Goal: Complete application form

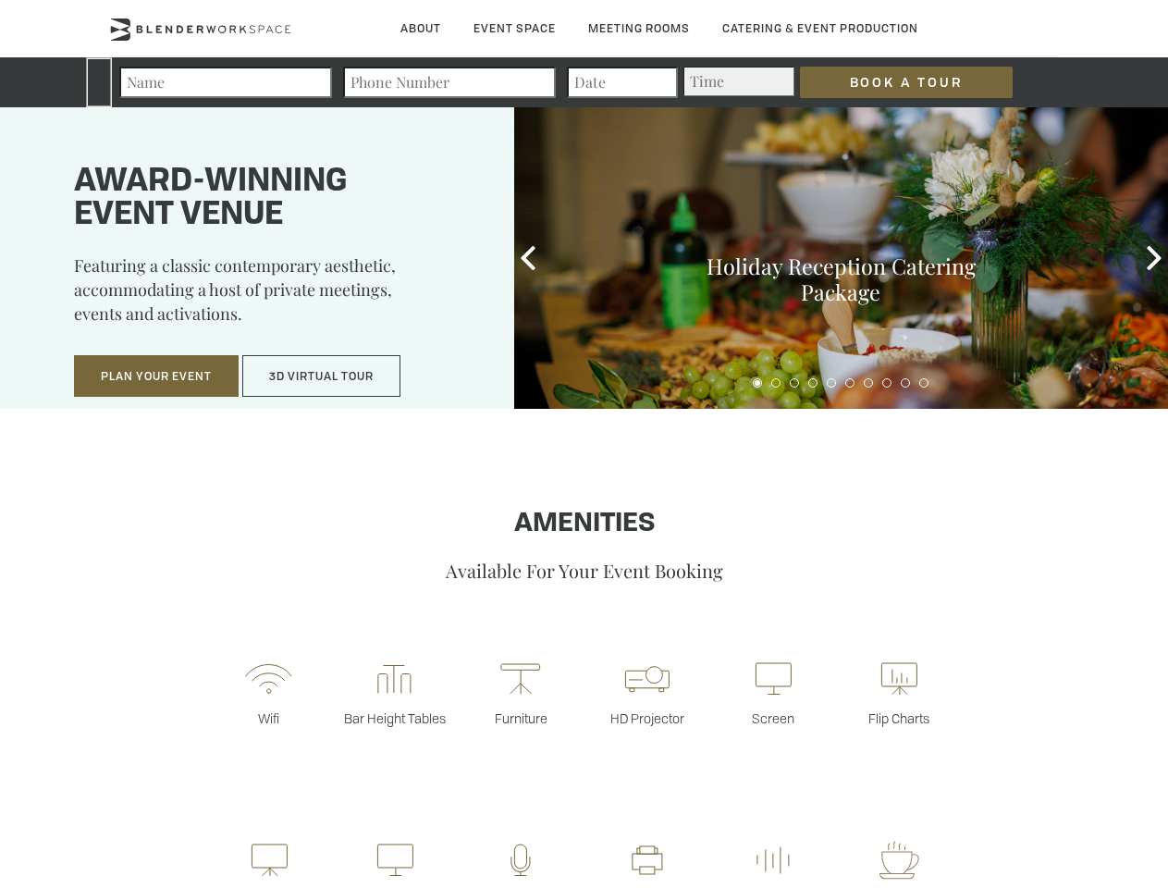
click at [892, 82] on input "Book a Tour" at bounding box center [906, 82] width 213 height 31
click at [156, 376] on button "Plan Your Event" at bounding box center [156, 376] width 165 height 43
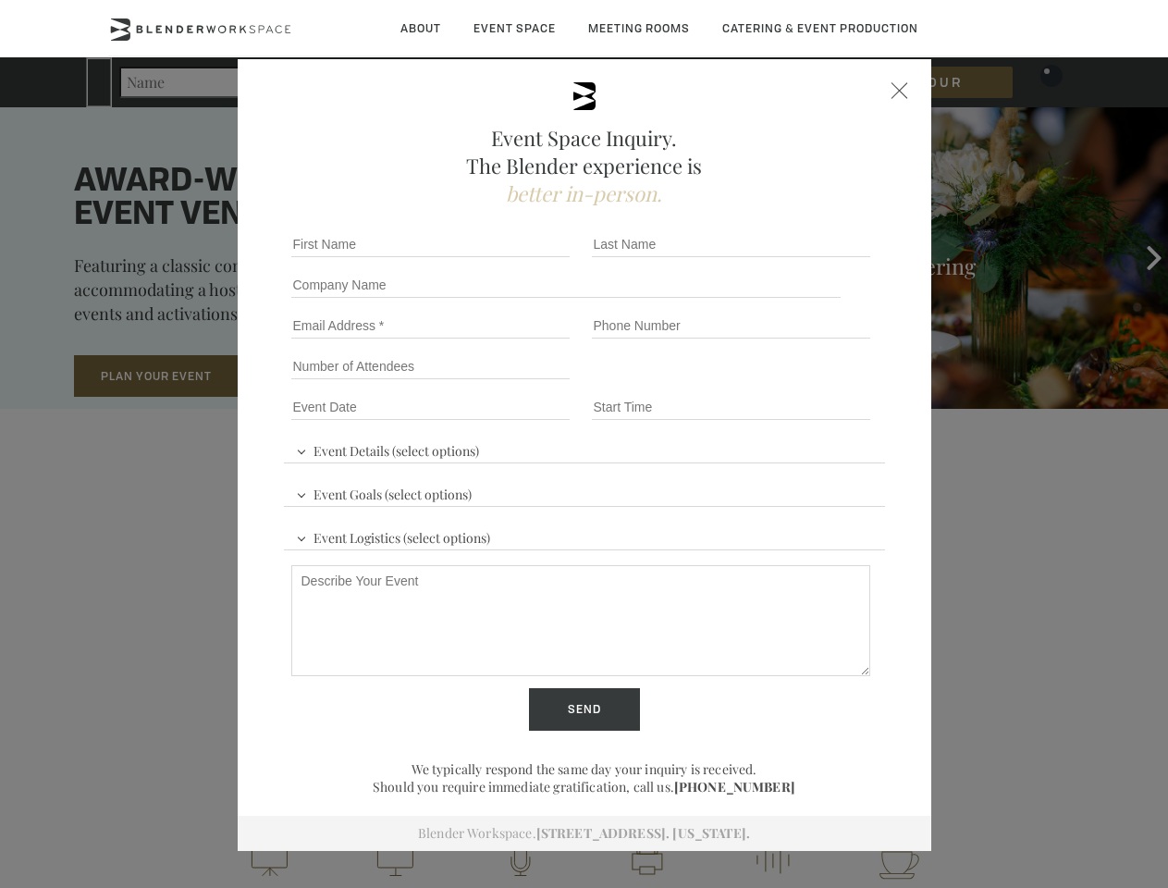
click at [322, 376] on input "Number of Attendees" at bounding box center [430, 366] width 278 height 26
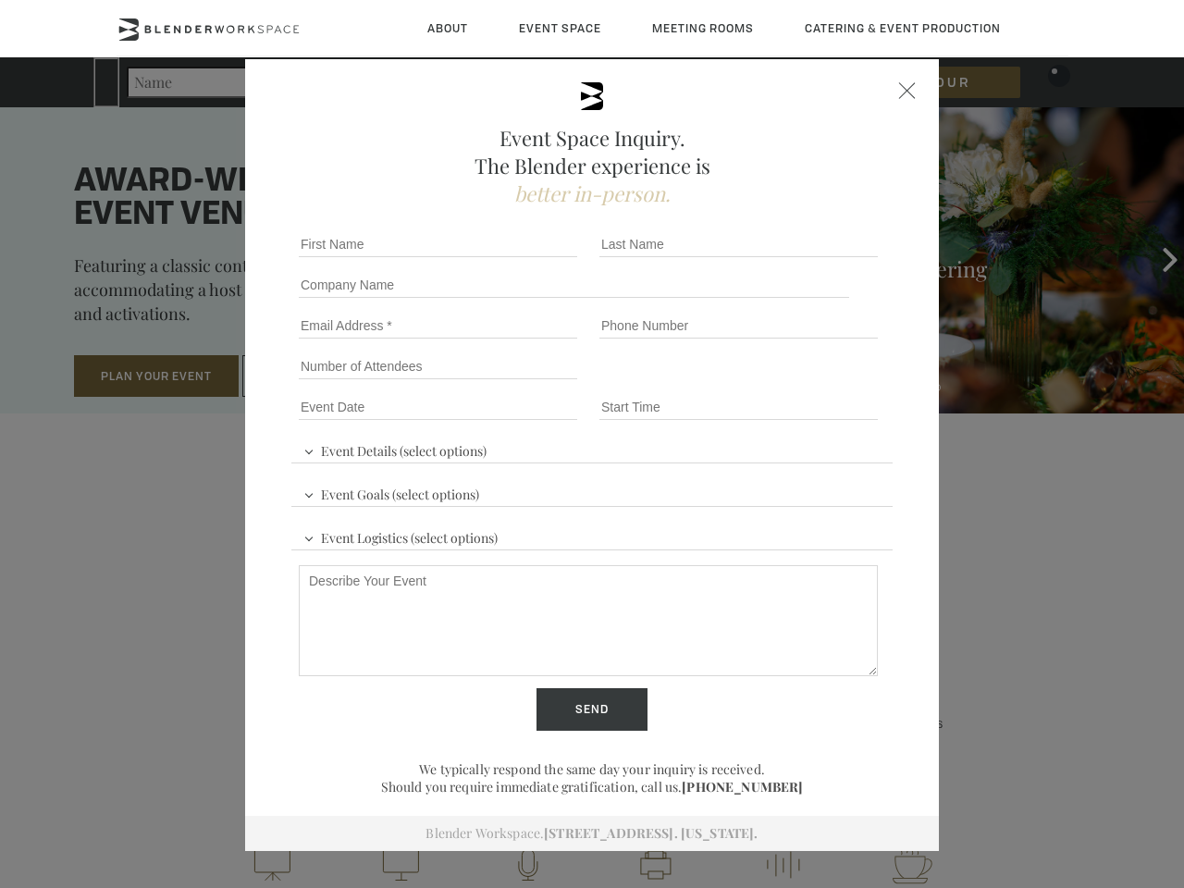
click at [528, 258] on div "First name *" at bounding box center [441, 244] width 301 height 41
click at [1154, 258] on div "Event Space Inquiry. The Blender experience is better in-person. Event Details …" at bounding box center [592, 444] width 1184 height 888
click at [758, 383] on fieldset "Number of Attendees Budget Range" at bounding box center [591, 366] width 601 height 41
click at [776, 383] on fieldset "Number of Attendees Budget Range" at bounding box center [591, 366] width 601 height 41
click at [795, 383] on fieldset "Number of Attendees Budget Range" at bounding box center [591, 366] width 601 height 41
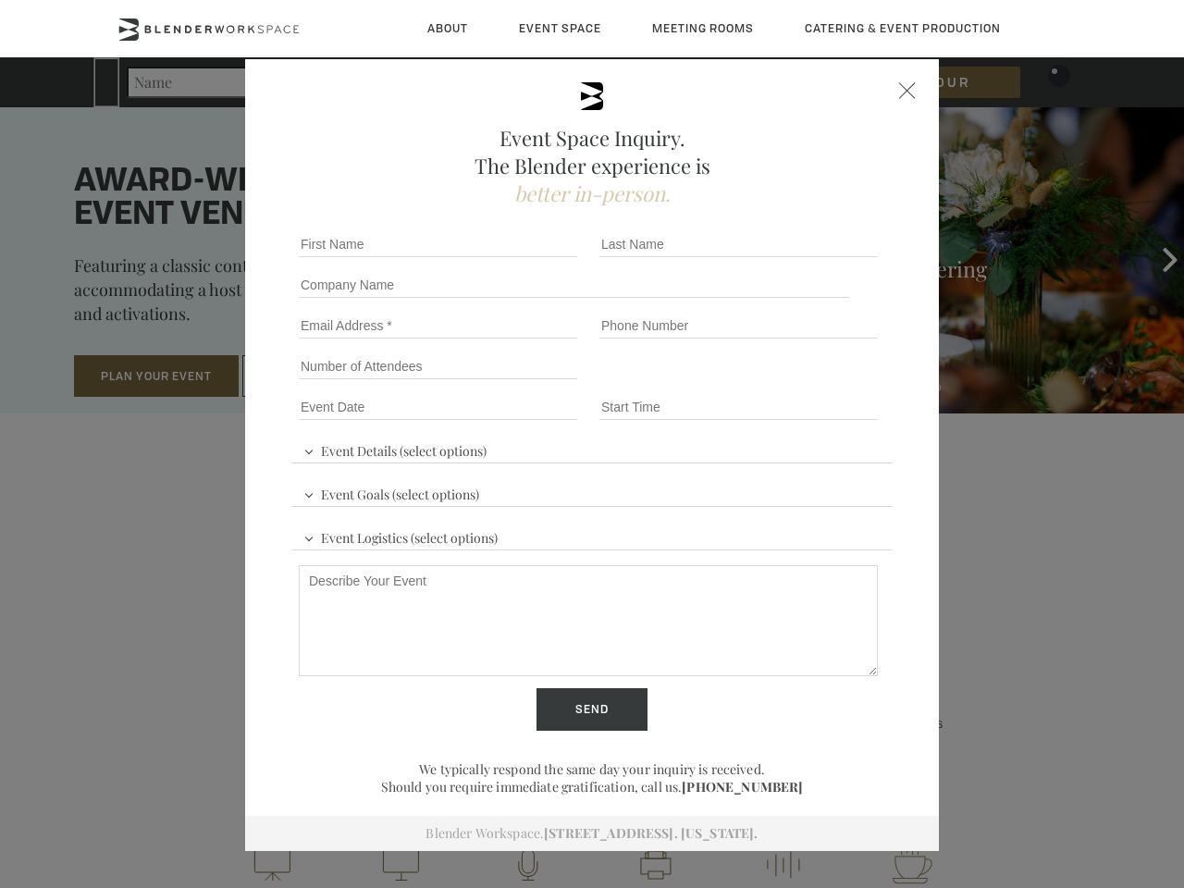
click at [813, 383] on fieldset "Number of Attendees Budget Range" at bounding box center [591, 366] width 601 height 41
click at [832, 383] on fieldset "Number of Attendees Budget Range" at bounding box center [591, 366] width 601 height 41
